Goal: Task Accomplishment & Management: Use online tool/utility

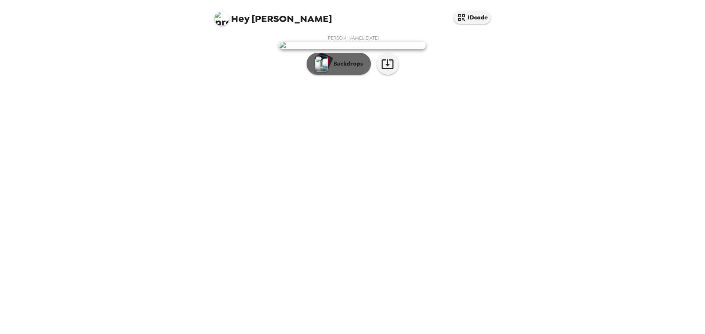
click at [355, 68] on p "Backdrops" at bounding box center [346, 63] width 33 height 9
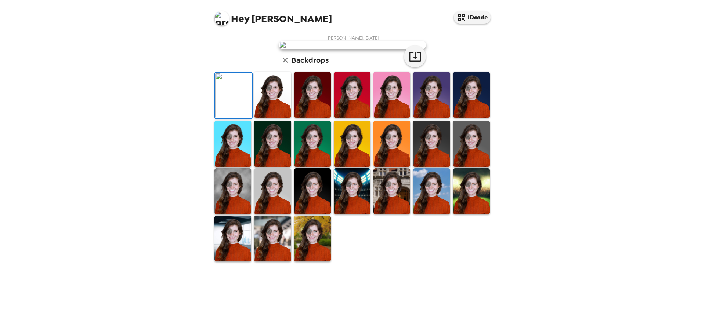
click at [362, 118] on img at bounding box center [352, 95] width 37 height 46
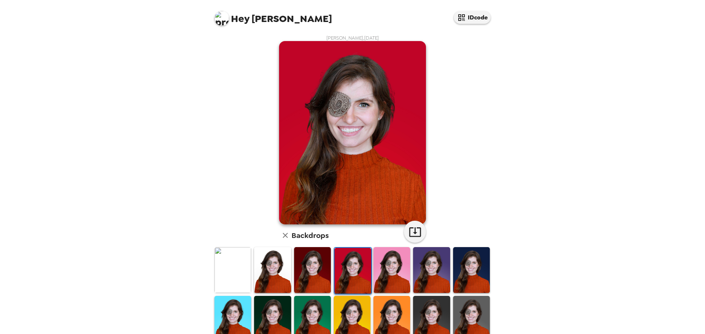
click at [230, 270] on img at bounding box center [232, 270] width 37 height 46
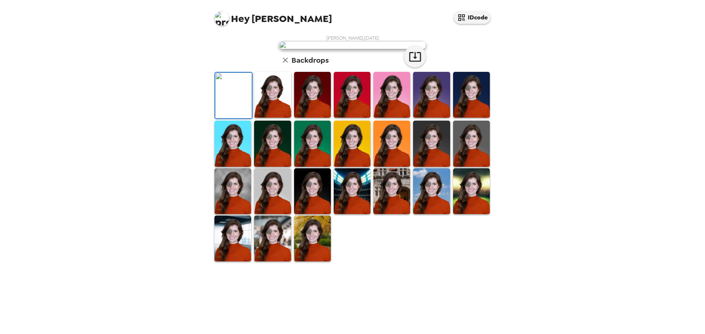
click at [310, 262] on img at bounding box center [312, 239] width 37 height 46
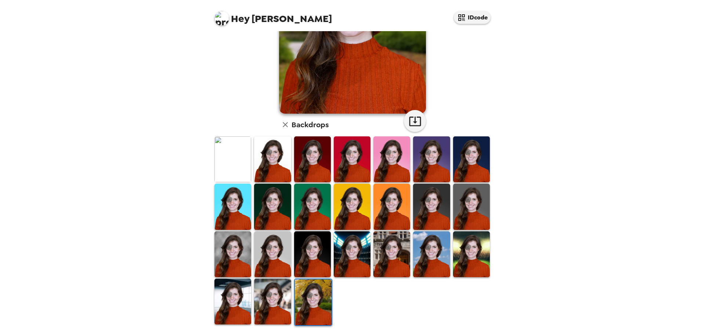
click at [230, 295] on img at bounding box center [232, 302] width 37 height 46
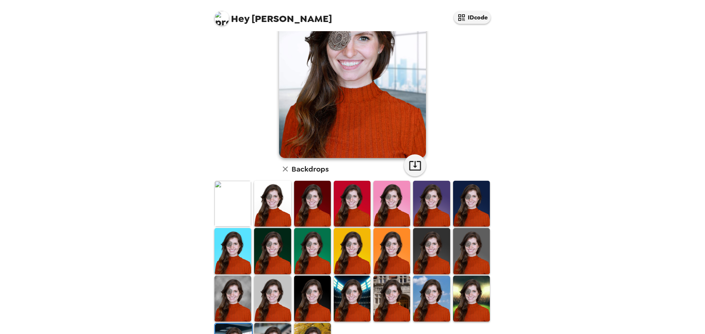
scroll to position [111, 0]
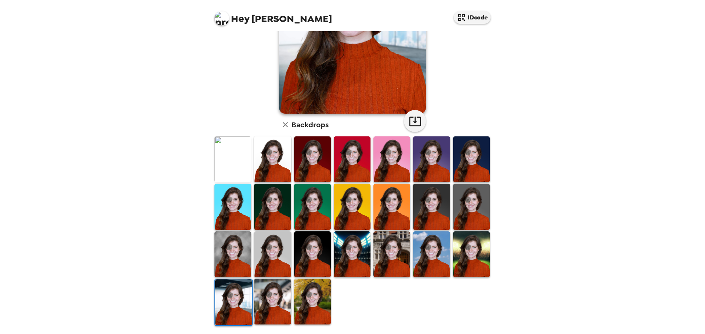
click at [246, 260] on img at bounding box center [232, 255] width 37 height 46
